Goal: Information Seeking & Learning: Learn about a topic

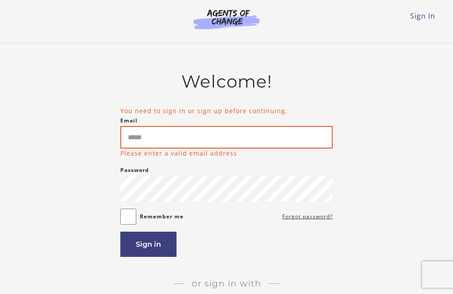
click at [268, 139] on input "Email" at bounding box center [226, 137] width 212 height 23
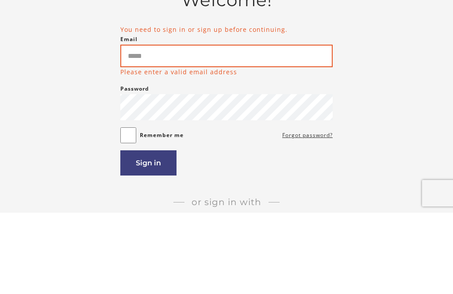
type input "**********"
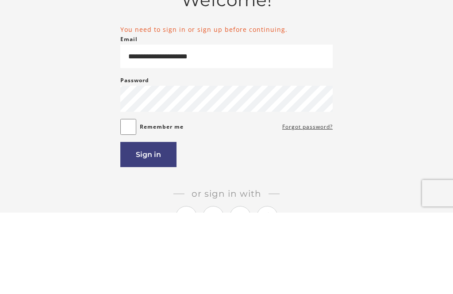
scroll to position [81, 0]
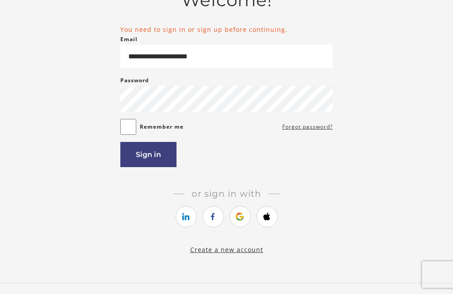
click at [160, 153] on button "Sign in" at bounding box center [148, 154] width 56 height 25
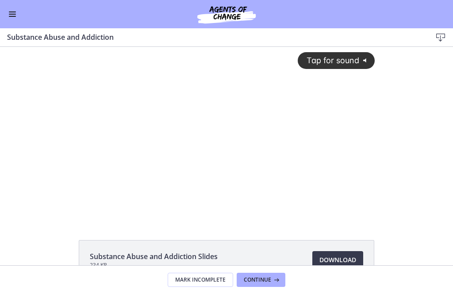
click at [335, 113] on div "Tap for sound @keyframes VOLUME_SMALL_WAVE_FLASH { 0% { opacity: 0; } 33% { opa…" at bounding box center [227, 126] width 308 height 159
click at [126, 222] on div "Substance Abuse and Addiction Slides 234 KB Download Opens in a new window" at bounding box center [226, 156] width 453 height 219
click at [92, 218] on div "3:27" at bounding box center [209, 213] width 240 height 14
click at [75, 215] on div at bounding box center [227, 133] width 308 height 173
click at [263, 228] on div "Substance Abuse and Addiction Slides 234 KB Download Opens in a new window" at bounding box center [226, 156] width 453 height 219
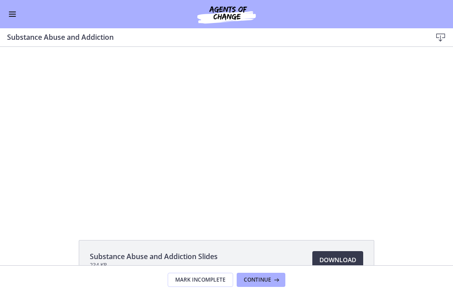
click at [106, 220] on div "Substance Abuse and Addiction Slides 234 KB Download Opens in a new window" at bounding box center [226, 156] width 453 height 219
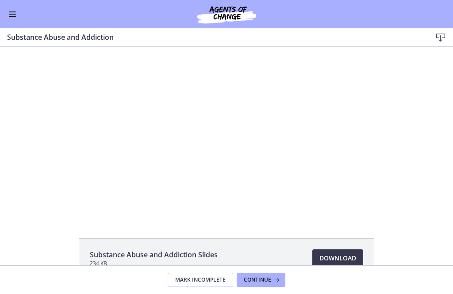
click at [224, 223] on div "Substance Abuse and Addiction Slides 234 KB Download Opens in a new window" at bounding box center [226, 154] width 453 height 219
click at [219, 223] on div "Substance Abuse and Addiction Slides 234 KB Download Opens in a new window" at bounding box center [226, 154] width 453 height 219
click at [264, 202] on div at bounding box center [227, 131] width 308 height 173
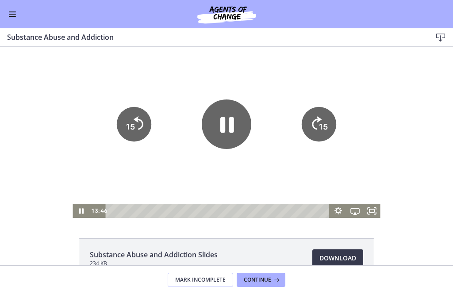
scroll to position [-1, 0]
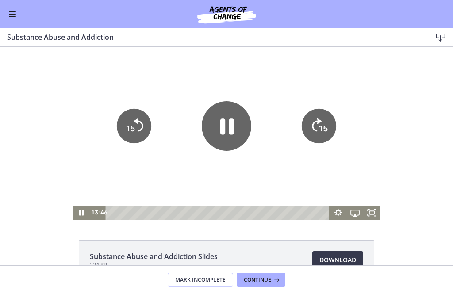
click at [257, 203] on div at bounding box center [227, 133] width 308 height 173
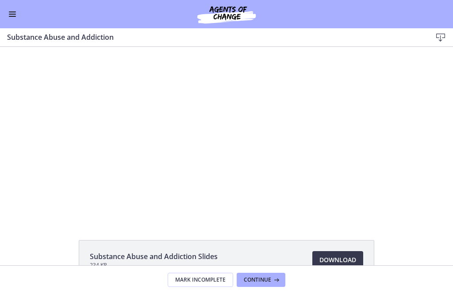
scroll to position [0, 0]
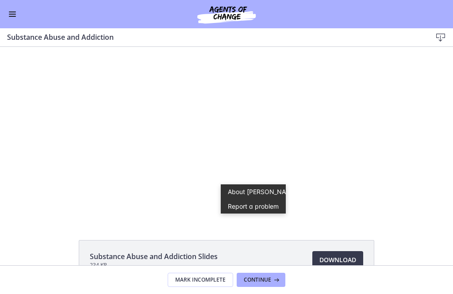
click at [208, 121] on div at bounding box center [227, 133] width 308 height 173
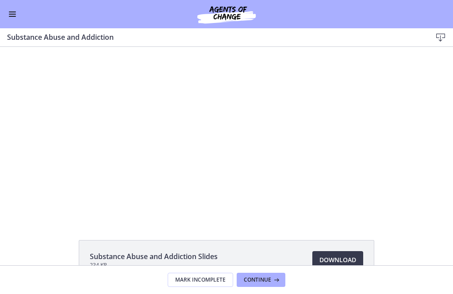
click at [234, 223] on div "Substance Abuse and Addiction Slides 234 KB Download Opens in a new window" at bounding box center [226, 156] width 453 height 219
click at [153, 234] on div "Substance Abuse and Addiction Slides 234 KB Download Opens in a new window" at bounding box center [226, 156] width 453 height 219
click at [130, 223] on div "Substance Abuse and Addiction Slides 234 KB Download Opens in a new window" at bounding box center [226, 156] width 453 height 219
click at [169, 220] on div "Substance Abuse and Addiction Slides 234 KB Download Opens in a new window" at bounding box center [226, 156] width 453 height 219
click at [202, 148] on div at bounding box center [227, 133] width 308 height 173
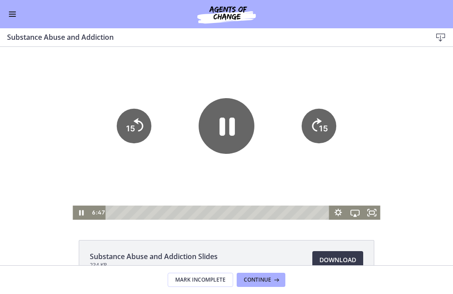
click at [227, 134] on icon "Pause" at bounding box center [227, 126] width 56 height 56
click at [246, 131] on icon "Play Video" at bounding box center [227, 126] width 56 height 56
click at [226, 126] on icon "Pause" at bounding box center [227, 126] width 56 height 56
click at [222, 127] on icon "Play Video" at bounding box center [226, 125] width 14 height 19
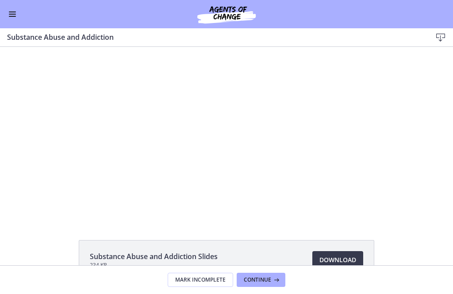
click at [221, 147] on div at bounding box center [227, 133] width 308 height 173
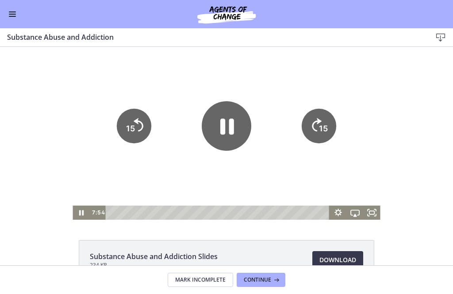
click at [215, 142] on icon "Pause" at bounding box center [227, 126] width 50 height 50
click at [231, 135] on icon "Play Video" at bounding box center [227, 126] width 50 height 50
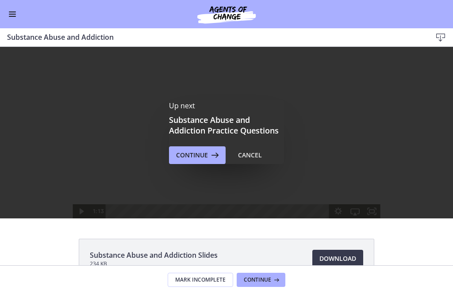
click at [190, 155] on span "Continue" at bounding box center [192, 155] width 32 height 11
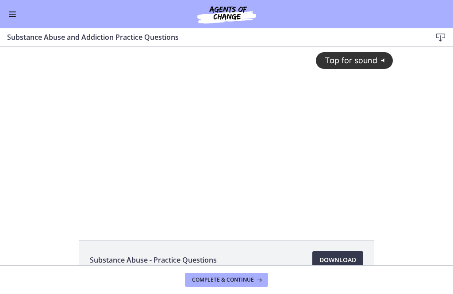
click at [223, 131] on div "Tap for sound @keyframes VOLUME_SMALL_WAVE_FLASH { 0% { opacity: 0; } 33% { opa…" at bounding box center [226, 126] width 344 height 159
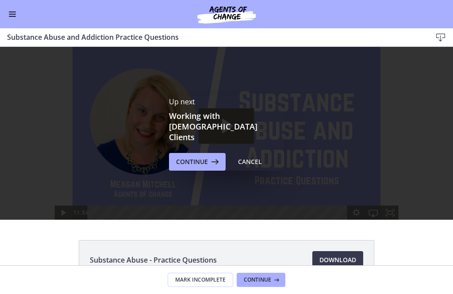
click at [199, 157] on span "Continue" at bounding box center [192, 162] width 32 height 11
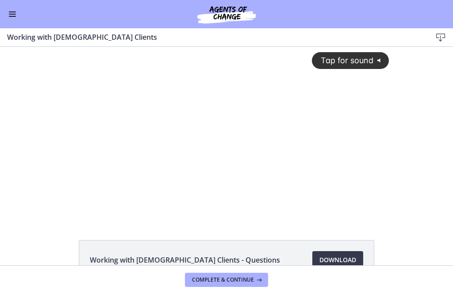
click at [233, 102] on div "Tap for sound @keyframes VOLUME_SMALL_WAVE_FLASH { 0% { opacity: 0; } 33% { opa…" at bounding box center [226, 126] width 335 height 159
